Goal: Information Seeking & Learning: Learn about a topic

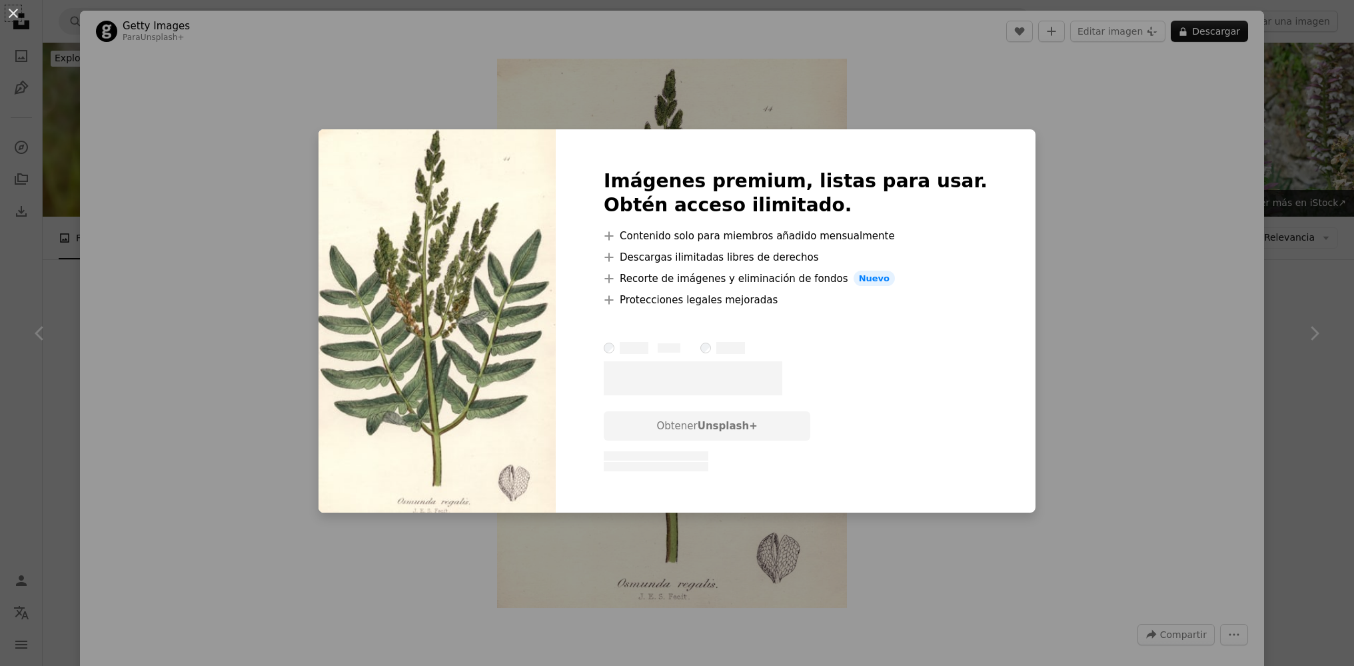
scroll to position [1127, 0]
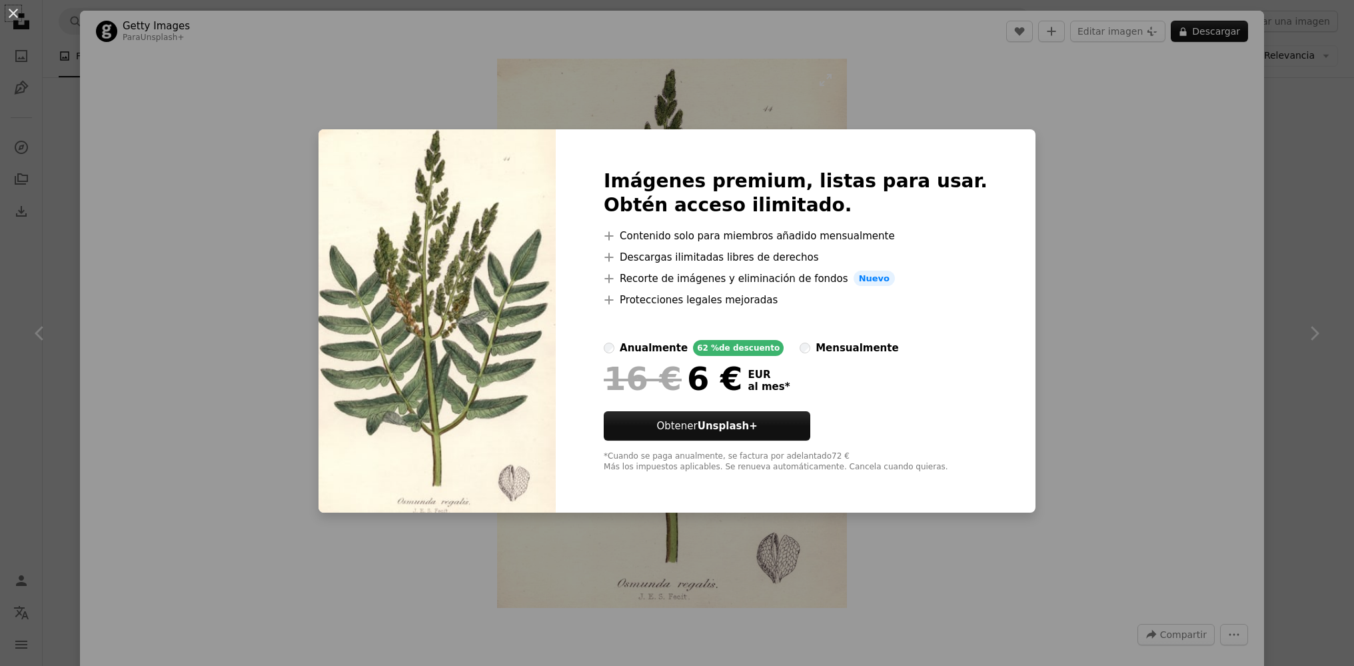
click at [621, 121] on div "An X shape Imágenes premium, listas para usar. Obtén acceso ilimitado. A plus s…" at bounding box center [677, 333] width 1354 height 666
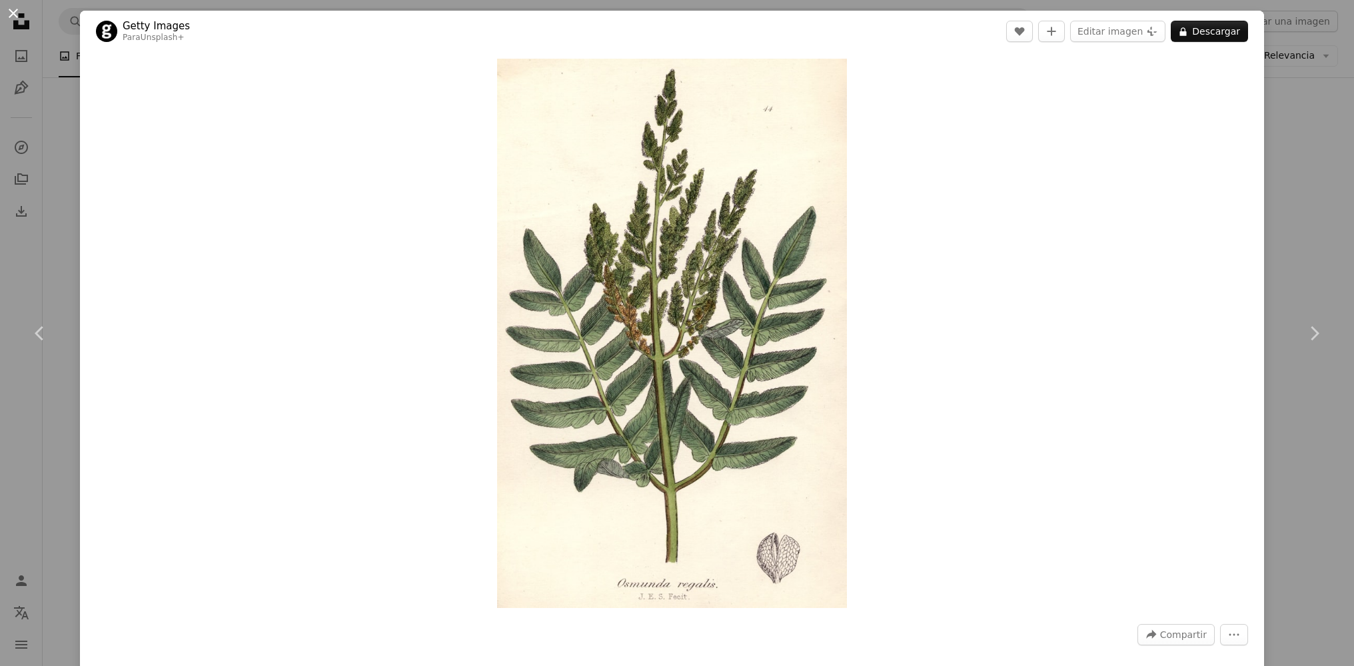
click at [11, 12] on button "An X shape" at bounding box center [13, 13] width 16 height 16
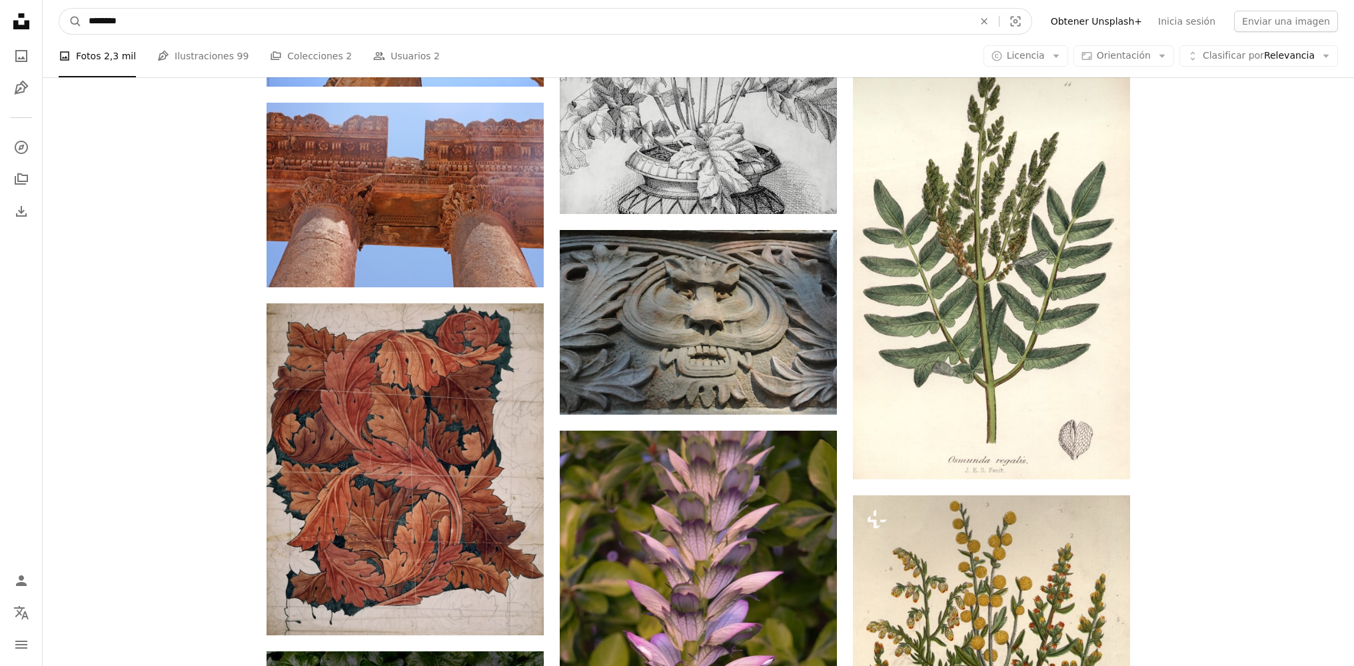
click at [144, 24] on input "********" at bounding box center [526, 21] width 888 height 25
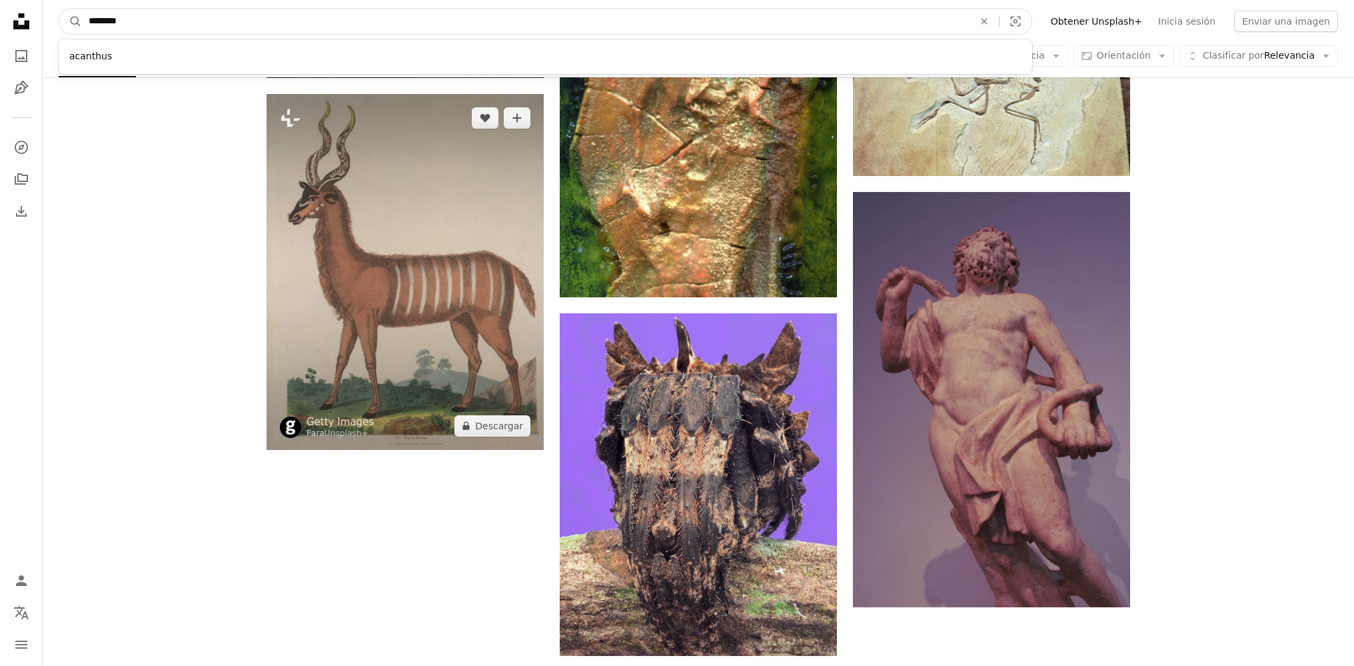
scroll to position [2102, 0]
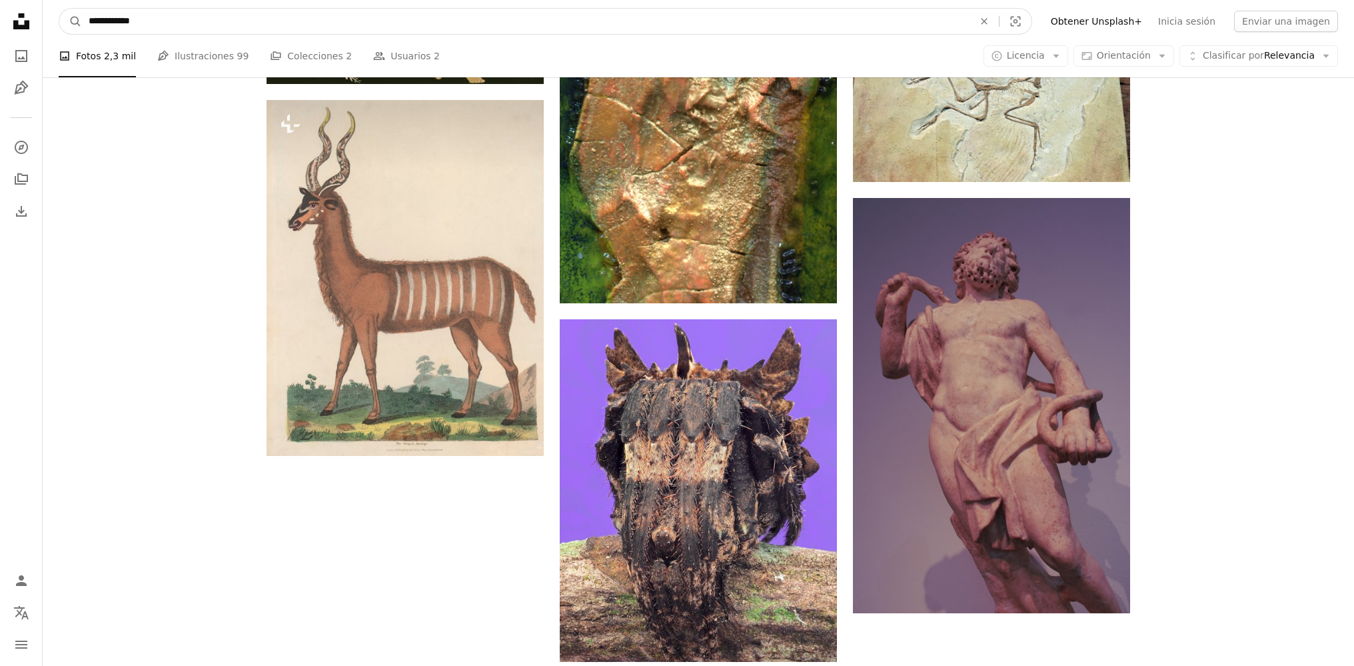
type input "**********"
click button "A magnifying glass" at bounding box center [70, 21] width 23 height 25
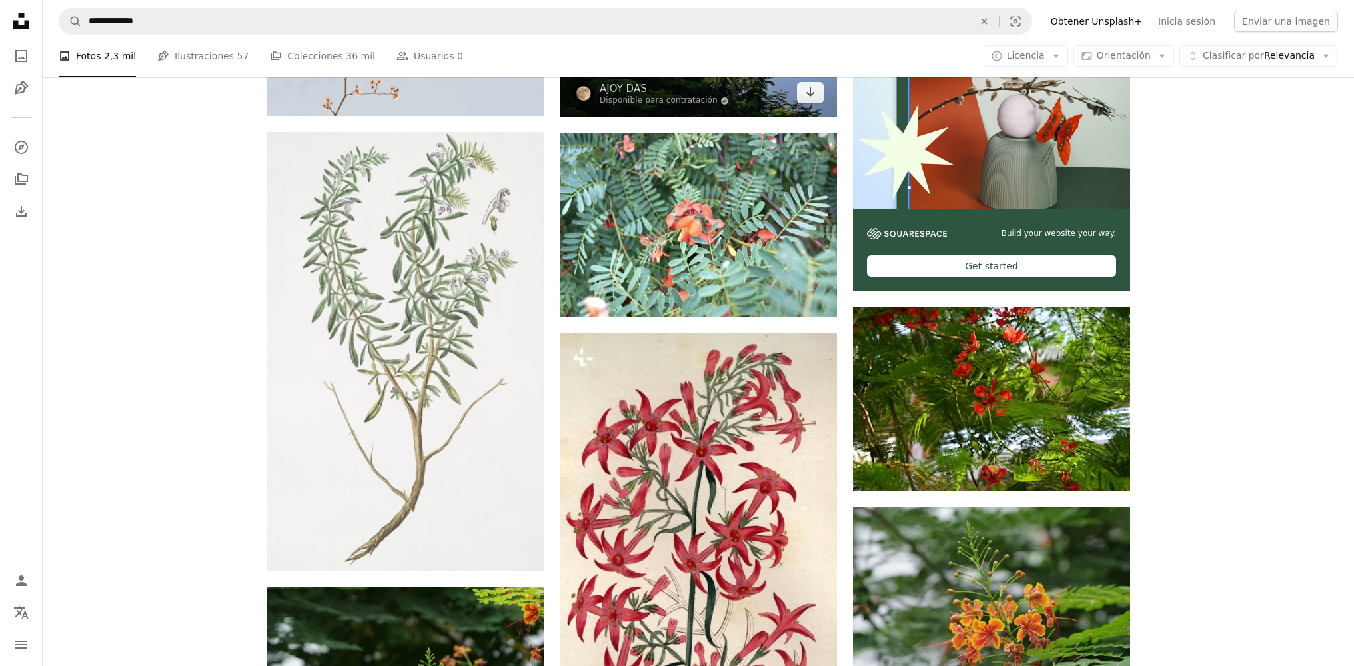
scroll to position [435, 0]
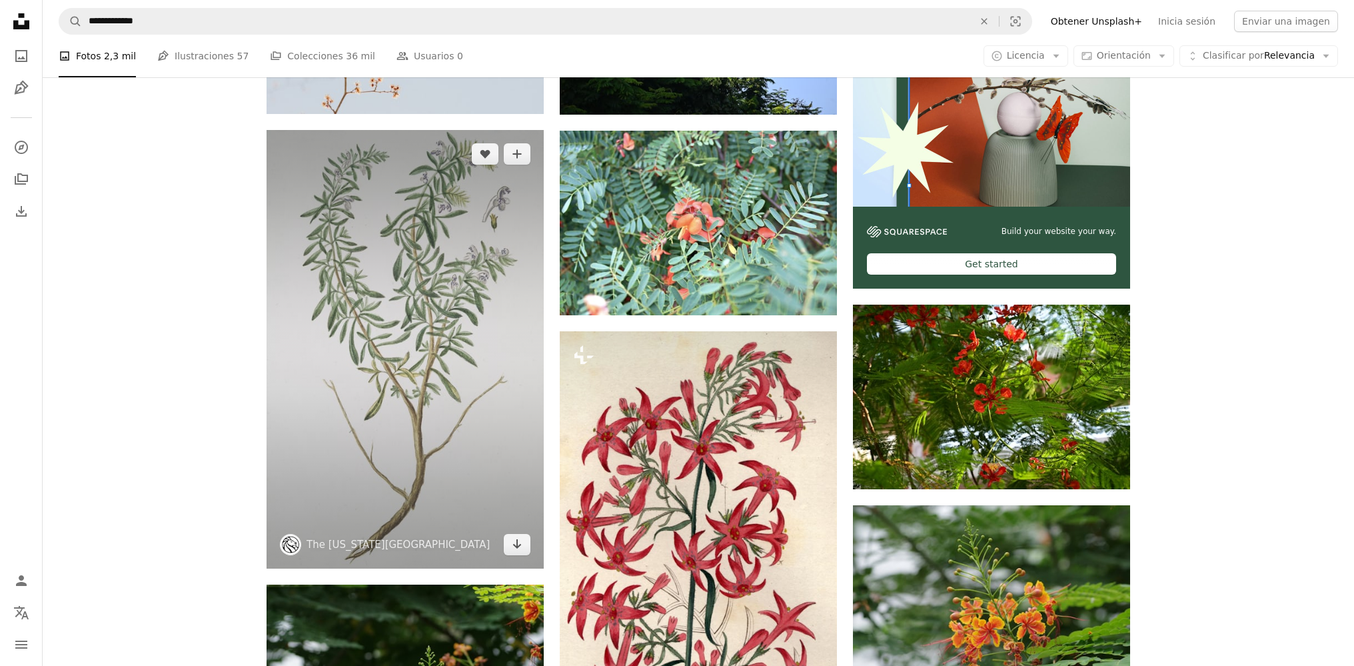
click at [383, 386] on img at bounding box center [405, 349] width 277 height 438
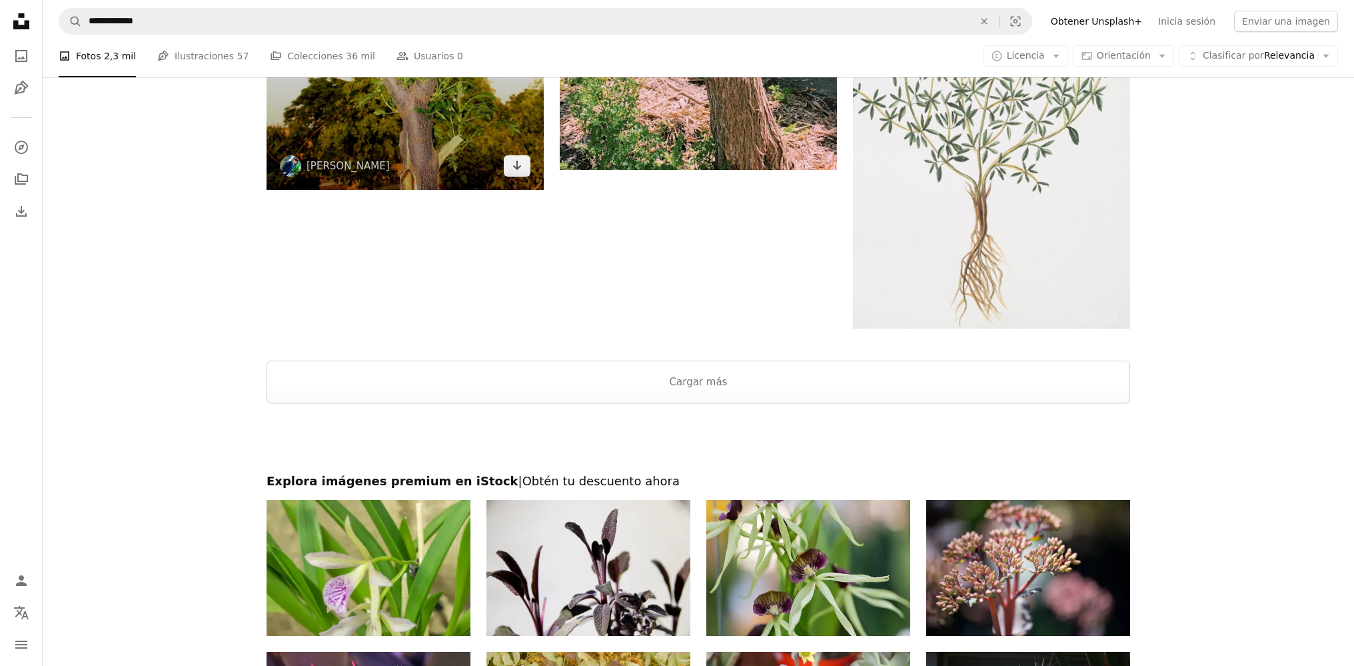
scroll to position [2264, 0]
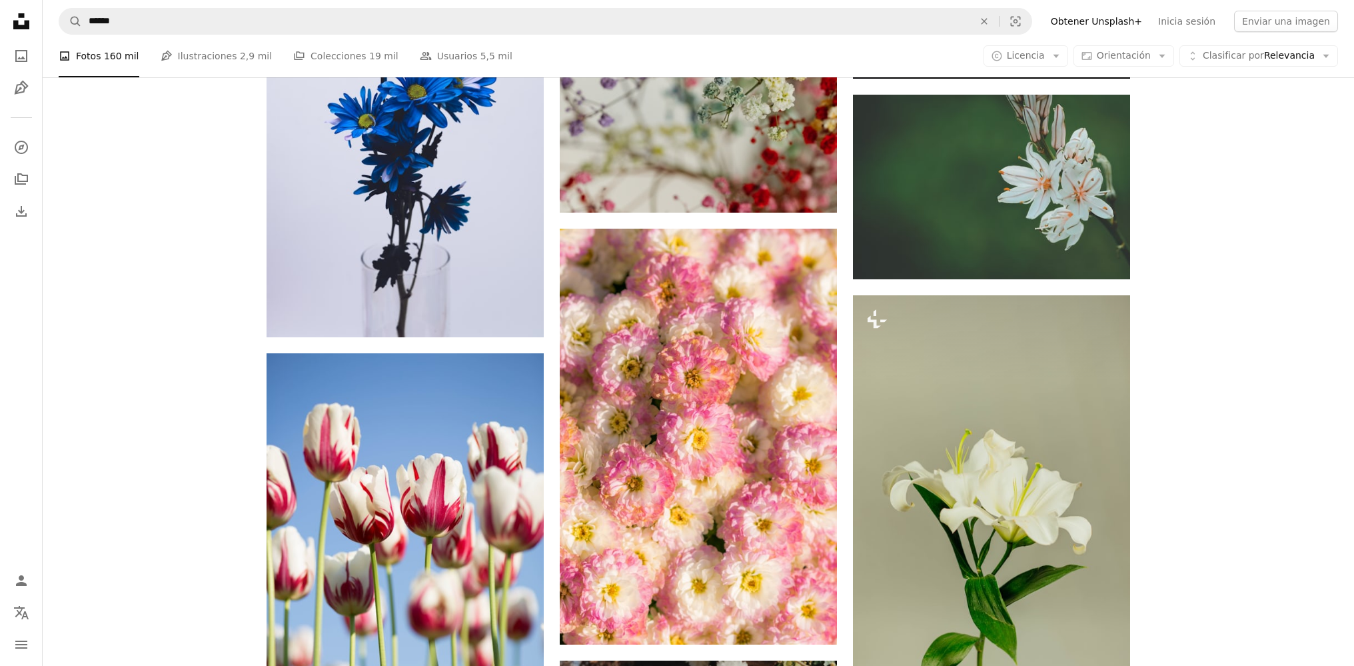
scroll to position [1076, 0]
